Goal: Task Accomplishment & Management: Manage account settings

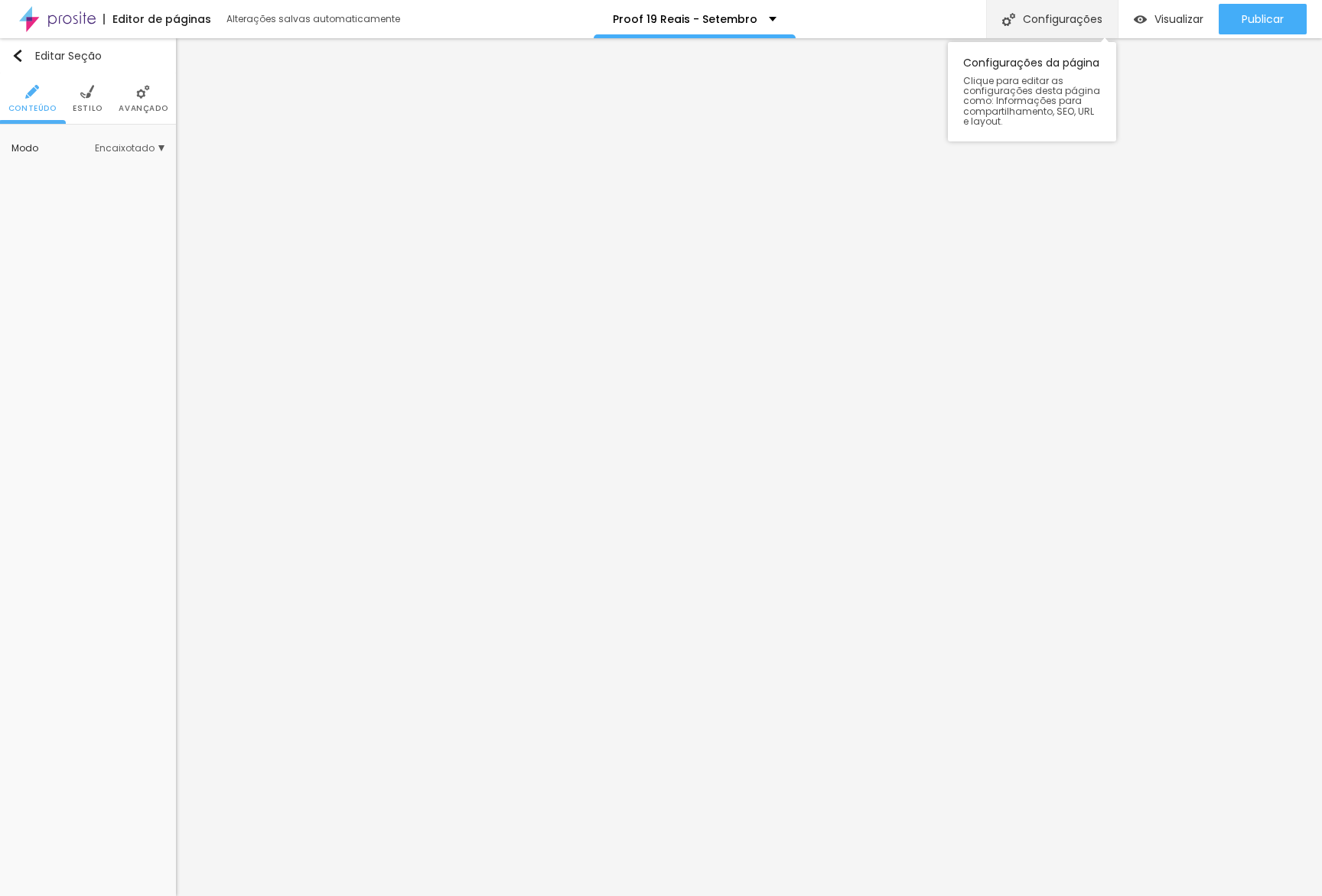
click at [1059, 18] on div "Configurações" at bounding box center [1051, 19] width 131 height 38
drag, startPoint x: 983, startPoint y: 172, endPoint x: 952, endPoint y: 170, distance: 31.1
click at [949, 896] on div at bounding box center [661, 912] width 1322 height 14
